Goal: Transaction & Acquisition: Obtain resource

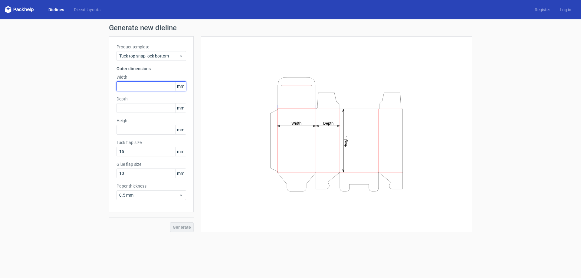
click at [139, 89] on input "text" at bounding box center [151, 86] width 70 height 10
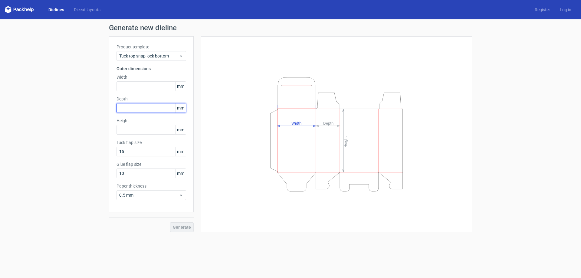
click at [134, 109] on input "text" at bounding box center [151, 108] width 70 height 10
type input "70"
click at [148, 82] on input "text" at bounding box center [151, 86] width 70 height 10
type input "88"
click at [137, 132] on input "text" at bounding box center [151, 130] width 70 height 10
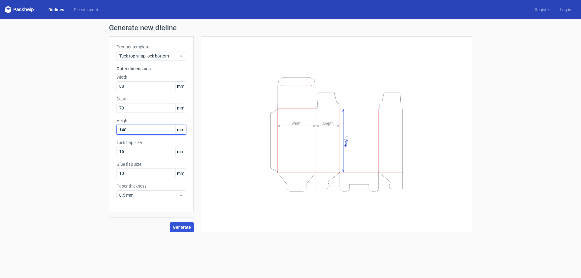
type input "140"
click at [186, 228] on span "Generate" at bounding box center [182, 227] width 18 height 4
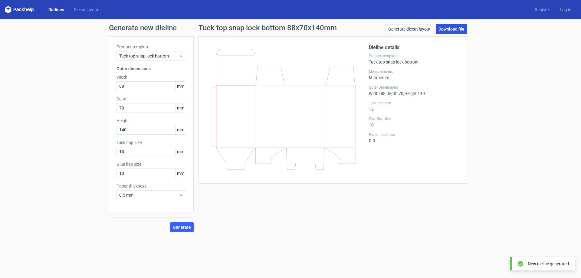
click at [456, 29] on link "Download file" at bounding box center [450, 29] width 31 height 10
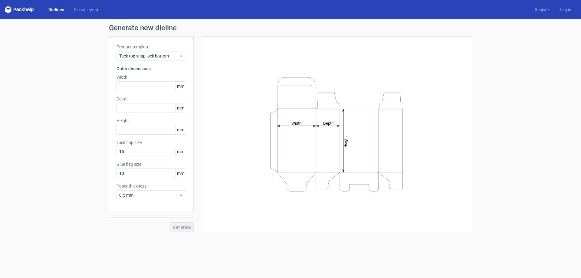
click at [62, 10] on link "Dielines" at bounding box center [56, 10] width 25 height 6
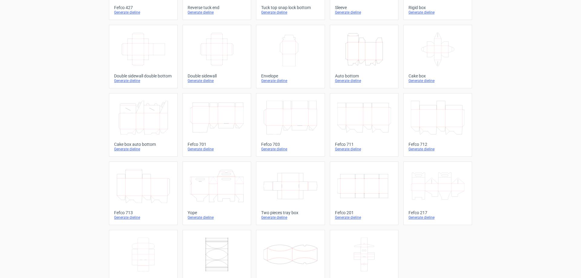
scroll to position [100, 0]
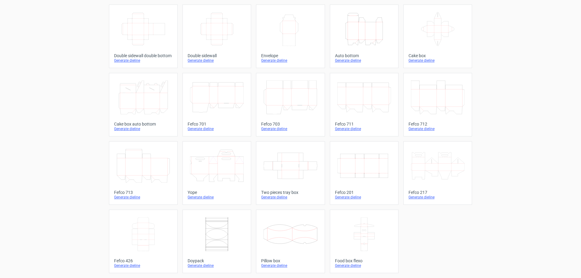
click at [360, 165] on icon "Width Depth Height" at bounding box center [364, 166] width 54 height 34
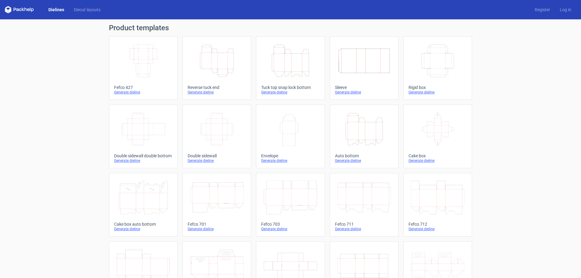
click at [303, 43] on div "Height Depth Width" at bounding box center [290, 60] width 58 height 39
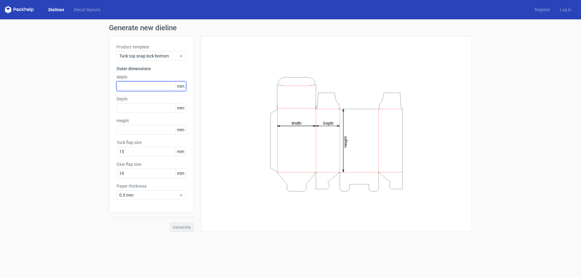
click at [133, 88] on input "text" at bounding box center [151, 86] width 70 height 10
type input "180"
click at [130, 107] on input "text" at bounding box center [151, 108] width 70 height 10
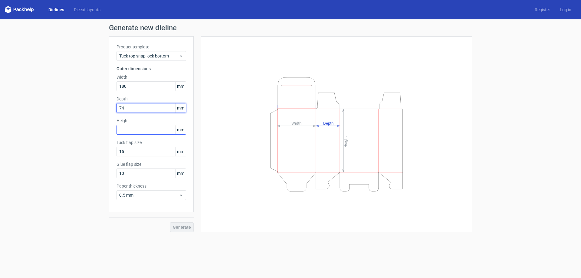
type input "74"
click at [135, 132] on input "text" at bounding box center [151, 130] width 70 height 10
type input "145"
click at [170, 222] on button "Generate" at bounding box center [182, 227] width 24 height 10
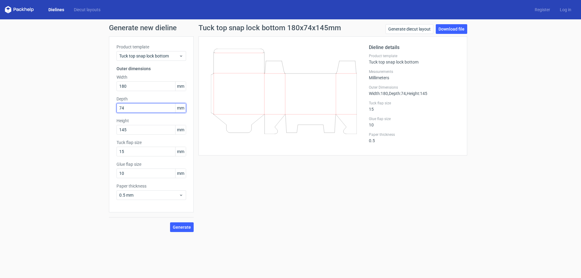
drag, startPoint x: 131, startPoint y: 110, endPoint x: 105, endPoint y: 103, distance: 27.1
click at [111, 105] on div "Product template Tuck top snap lock bottom Outer dimensions Width 180 mm Depth …" at bounding box center [151, 124] width 85 height 176
type input "75"
click at [170, 222] on button "Generate" at bounding box center [182, 227] width 24 height 10
click at [169, 197] on span "0.5 mm" at bounding box center [149, 195] width 60 height 6
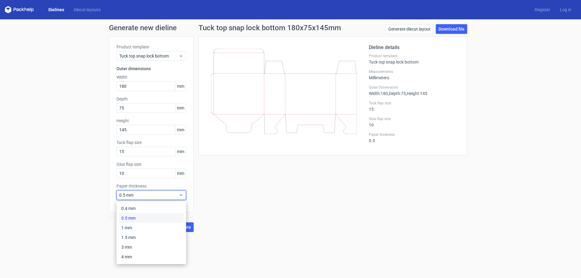
click at [169, 197] on span "0.5 mm" at bounding box center [149, 195] width 60 height 6
click at [145, 239] on div "1.5 mm" at bounding box center [151, 238] width 65 height 10
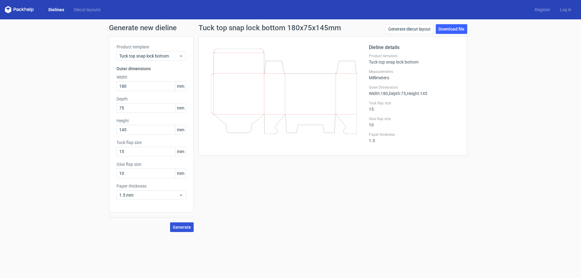
click at [184, 227] on span "Generate" at bounding box center [182, 227] width 18 height 4
click at [456, 29] on link "Download file" at bounding box center [450, 29] width 31 height 10
drag, startPoint x: 311, startPoint y: 182, endPoint x: 306, endPoint y: 174, distance: 9.1
click at [310, 179] on div "Tuck top snap lock bottom 180x75x145mm Generate diecut layout Download file Die…" at bounding box center [333, 128] width 278 height 208
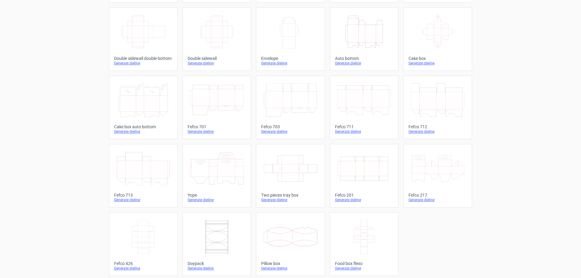
scroll to position [100, 0]
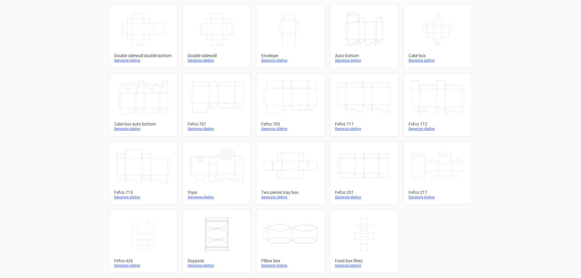
click at [359, 159] on icon "Width Depth Height" at bounding box center [364, 166] width 54 height 34
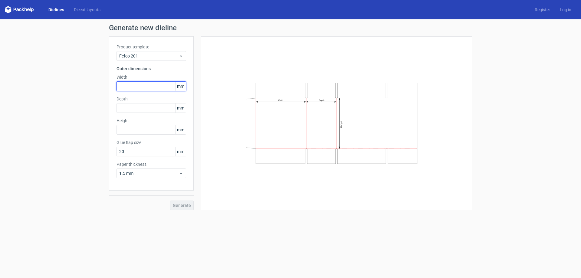
click at [131, 90] on input "text" at bounding box center [151, 86] width 70 height 10
type input "300"
click at [134, 112] on input "text" at bounding box center [151, 108] width 70 height 10
type input "180"
click at [129, 125] on div "Height mm" at bounding box center [151, 126] width 70 height 17
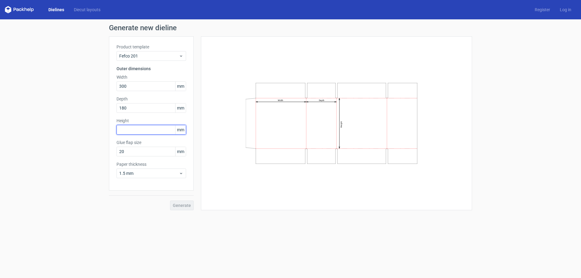
click at [129, 127] on input "text" at bounding box center [151, 130] width 70 height 10
type input "140"
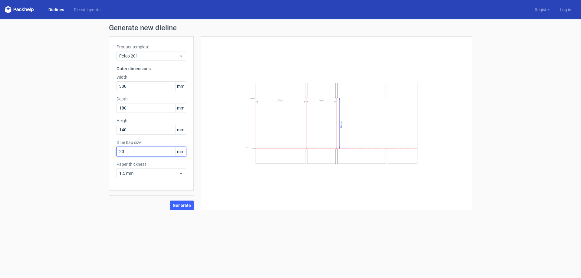
click at [154, 153] on input "20" at bounding box center [151, 152] width 70 height 10
click at [183, 204] on span "Generate" at bounding box center [182, 205] width 18 height 4
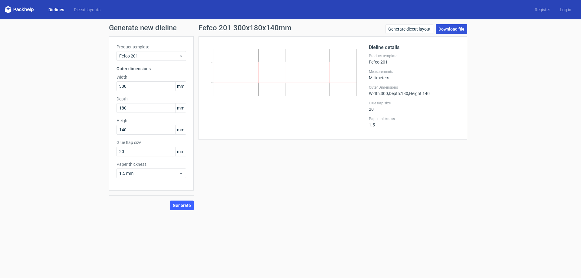
click at [445, 33] on link "Download file" at bounding box center [450, 29] width 31 height 10
